Goal: Entertainment & Leisure: Browse casually

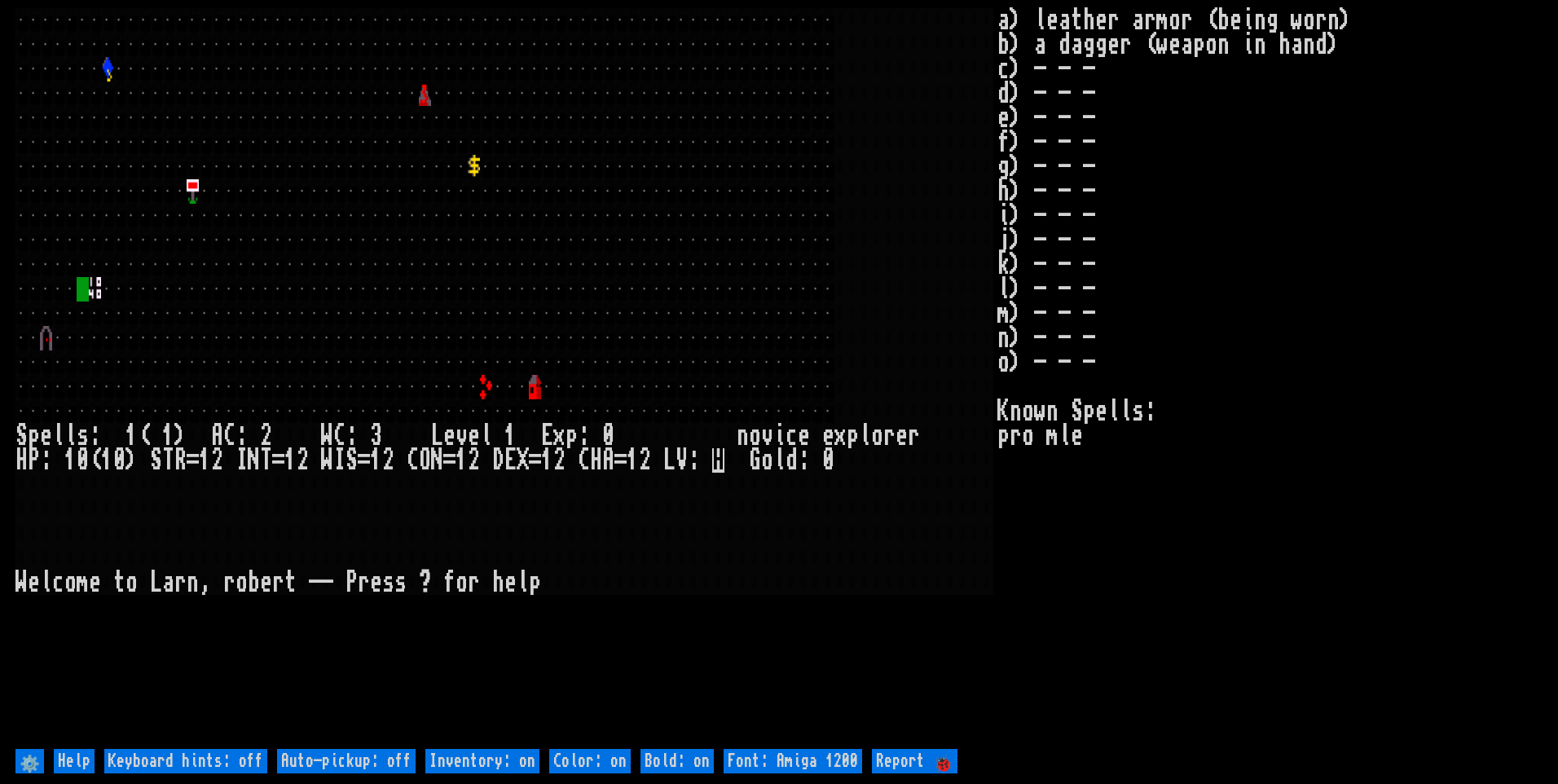
click at [380, 752] on off "Auto-pickup: off" at bounding box center [345, 761] width 138 height 24
type off "Auto-pickup: on"
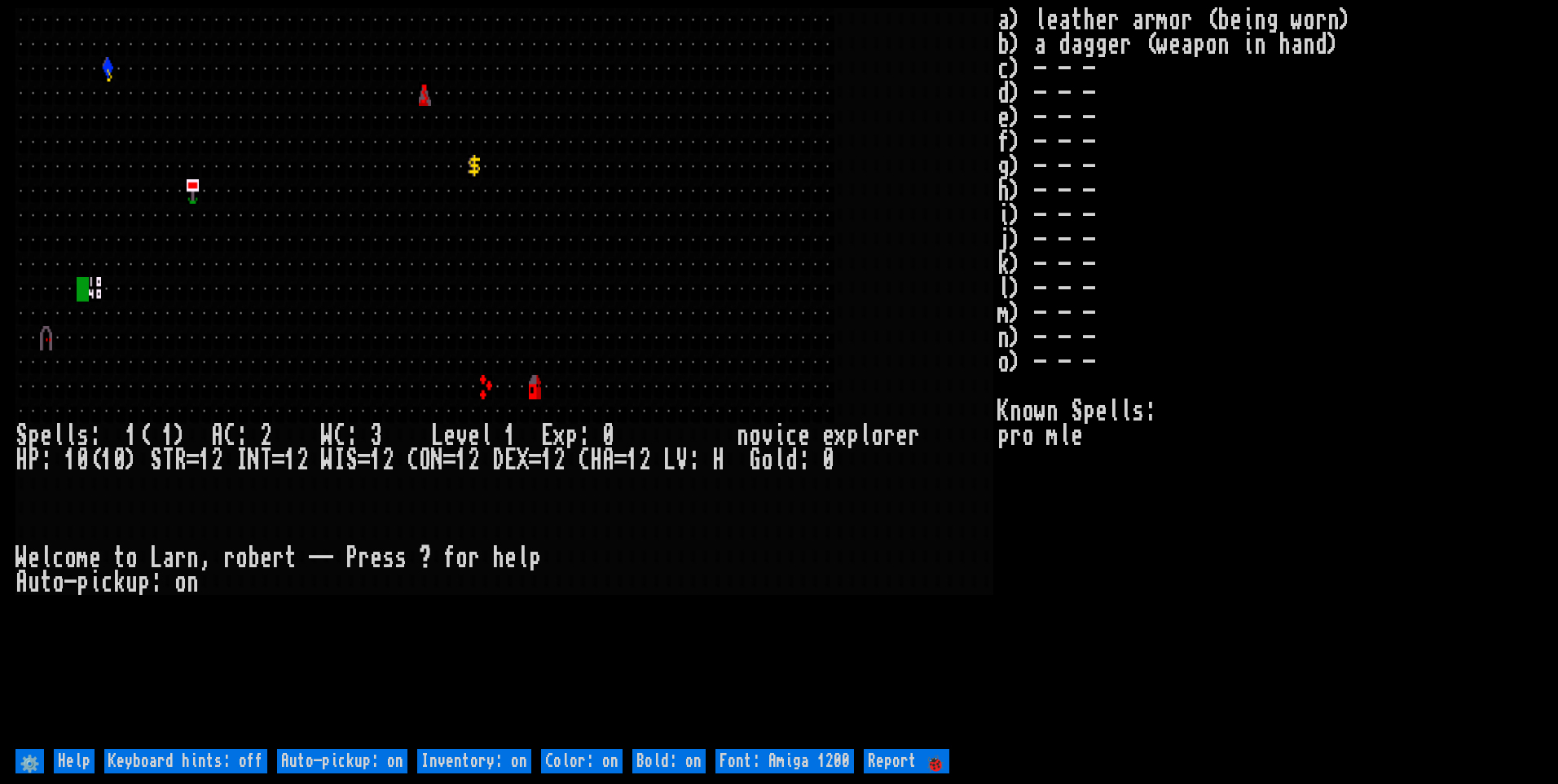
click at [481, 752] on on "Inventory: on" at bounding box center [474, 761] width 114 height 24
type on "Inventory: off"
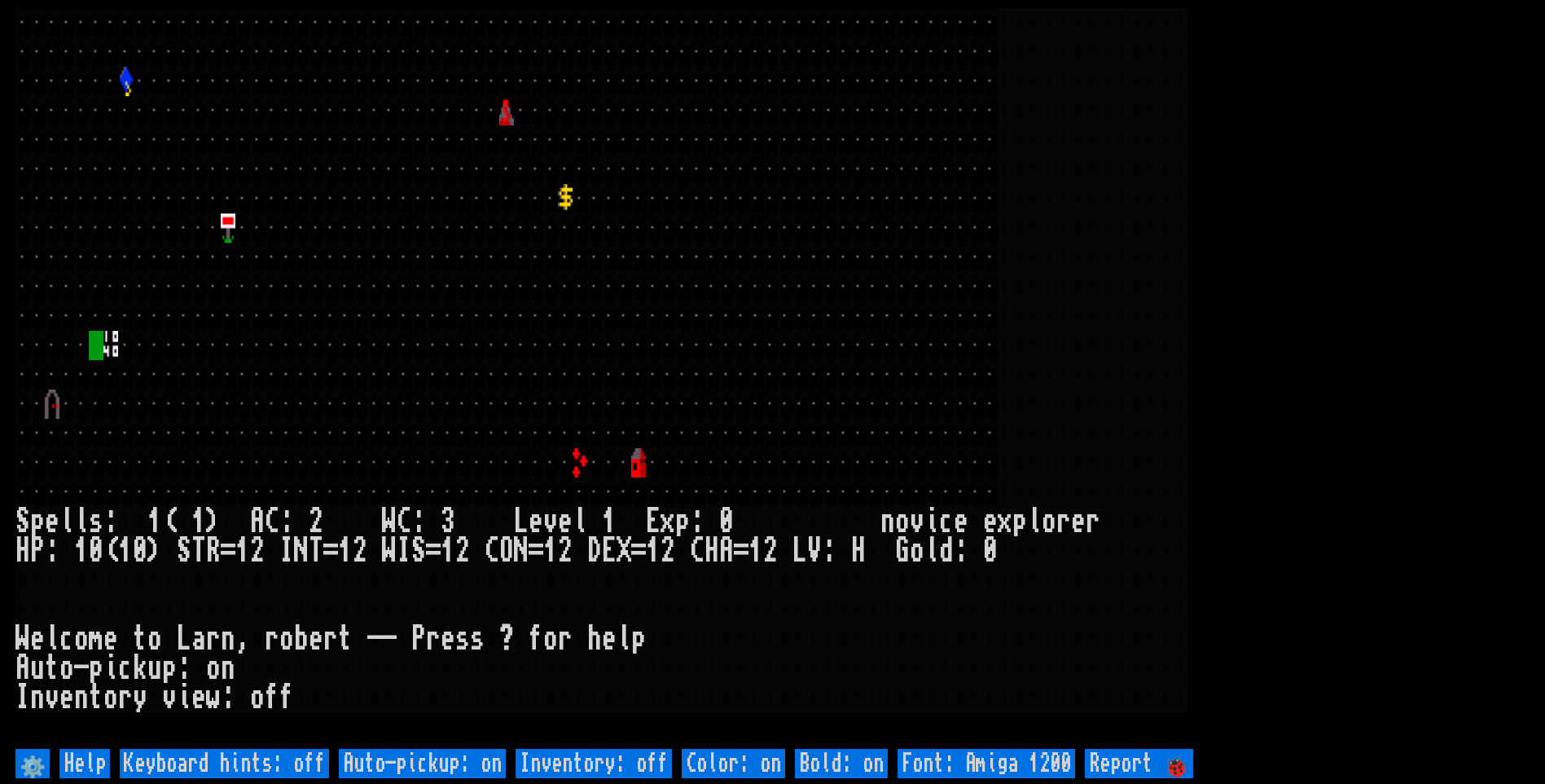
click at [1277, 329] on larn at bounding box center [773, 377] width 1514 height 737
